Goal: Use online tool/utility: Utilize a website feature to perform a specific function

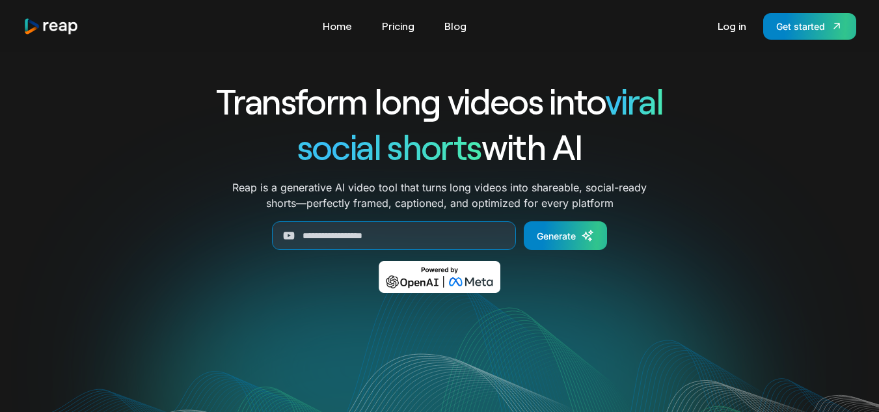
click at [336, 246] on input "Generate Form" at bounding box center [394, 235] width 244 height 29
click at [343, 227] on input "Generate Form" at bounding box center [394, 235] width 244 height 29
type input "**********"
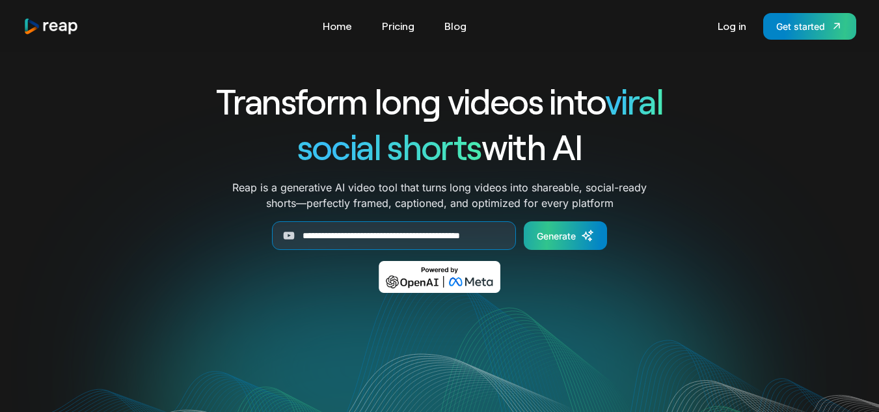
click at [559, 243] on link "Generate" at bounding box center [564, 235] width 83 height 29
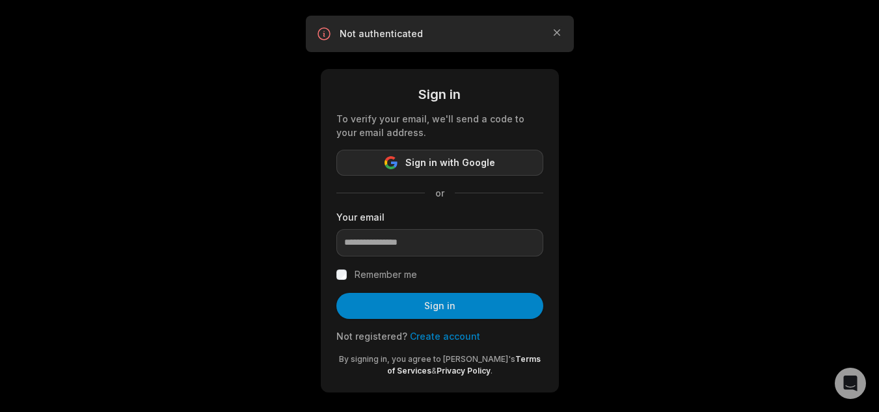
click at [496, 165] on button "Sign in with Google" at bounding box center [439, 163] width 207 height 26
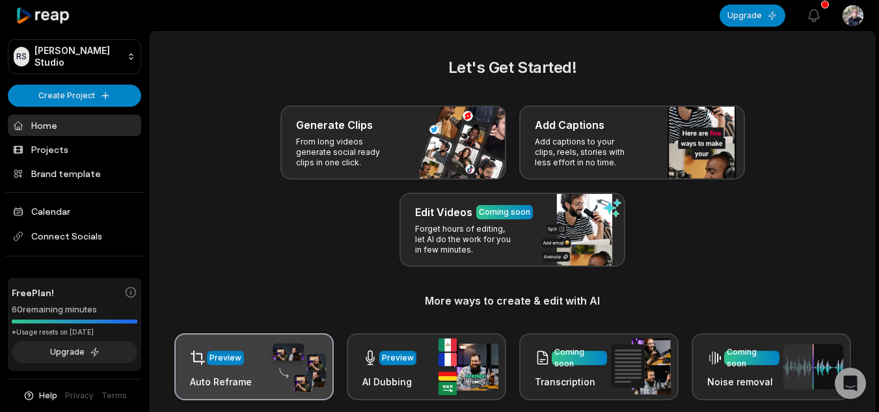
click at [273, 369] on img at bounding box center [296, 366] width 60 height 51
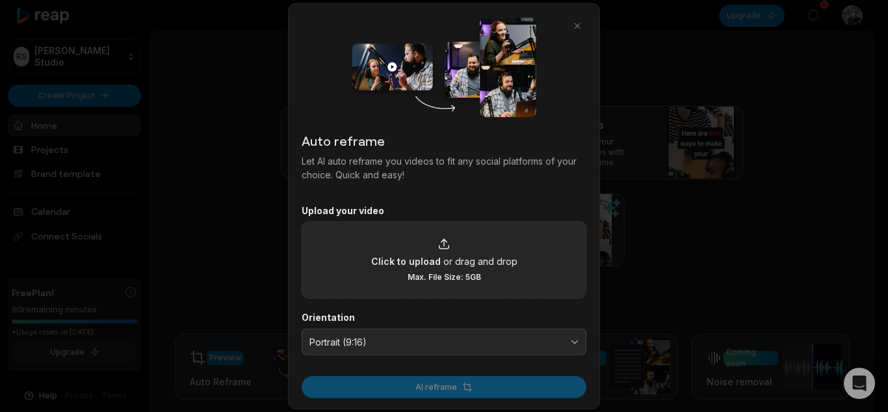
click at [419, 270] on div "Click to upload or drag and drop Max. File Size: 5GB" at bounding box center [444, 259] width 146 height 45
click at [0, 0] on input "Click to upload or drag and drop Max. File Size: 5GB" at bounding box center [0, 0] width 0 height 0
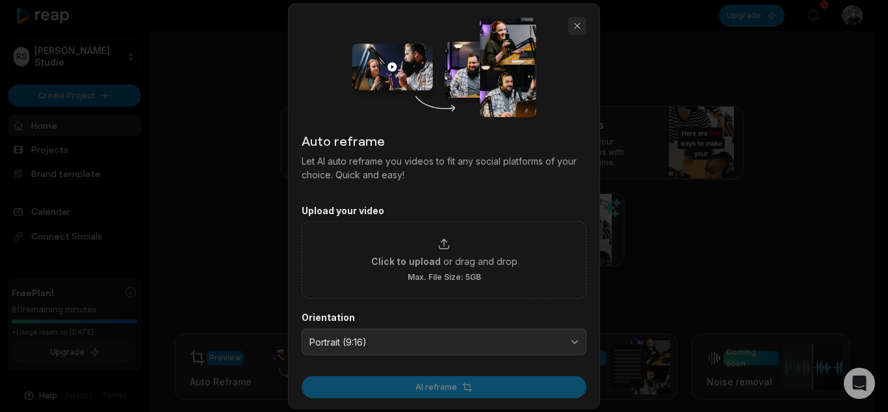
click at [579, 25] on button "button" at bounding box center [577, 25] width 18 height 18
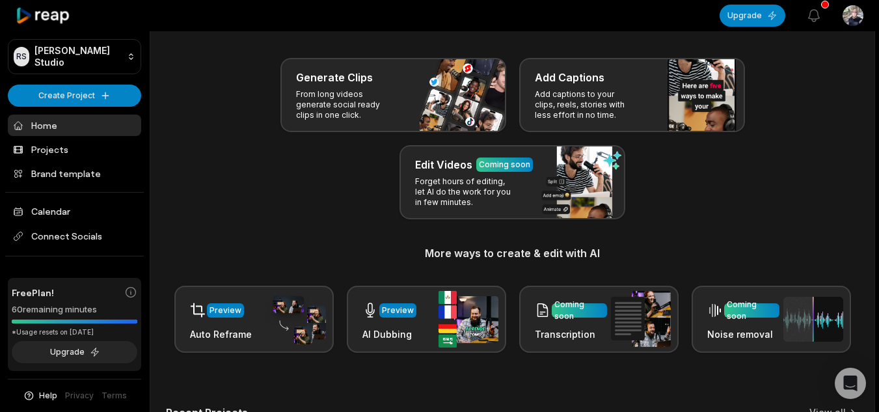
scroll to position [46, 0]
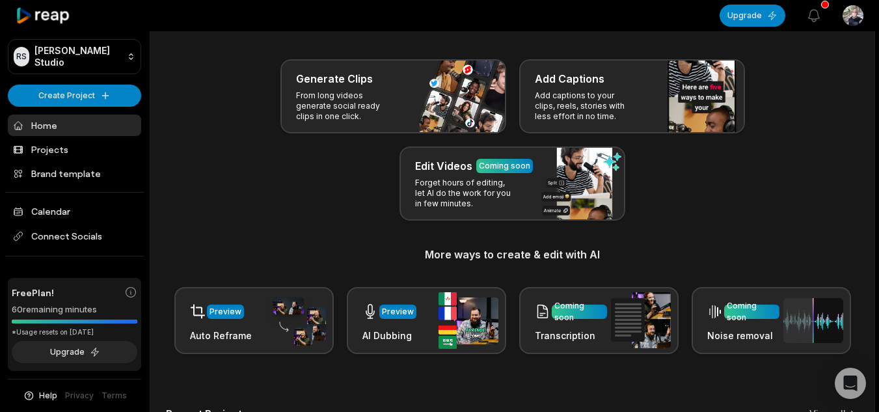
click at [775, 181] on div "Generate Clips From long videos generate social ready clips in one click. Add C…" at bounding box center [512, 139] width 693 height 161
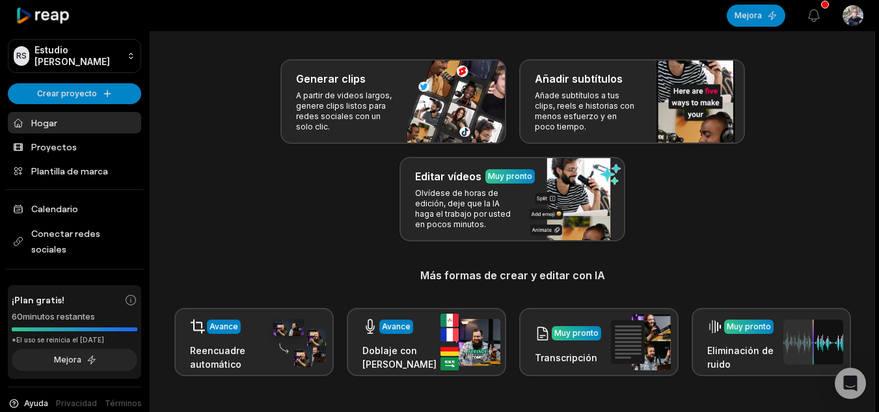
click at [793, 227] on div "Generar clips A partir de videos largos, genere clips listos para redes sociale…" at bounding box center [512, 150] width 693 height 182
